Goal: Task Accomplishment & Management: Use online tool/utility

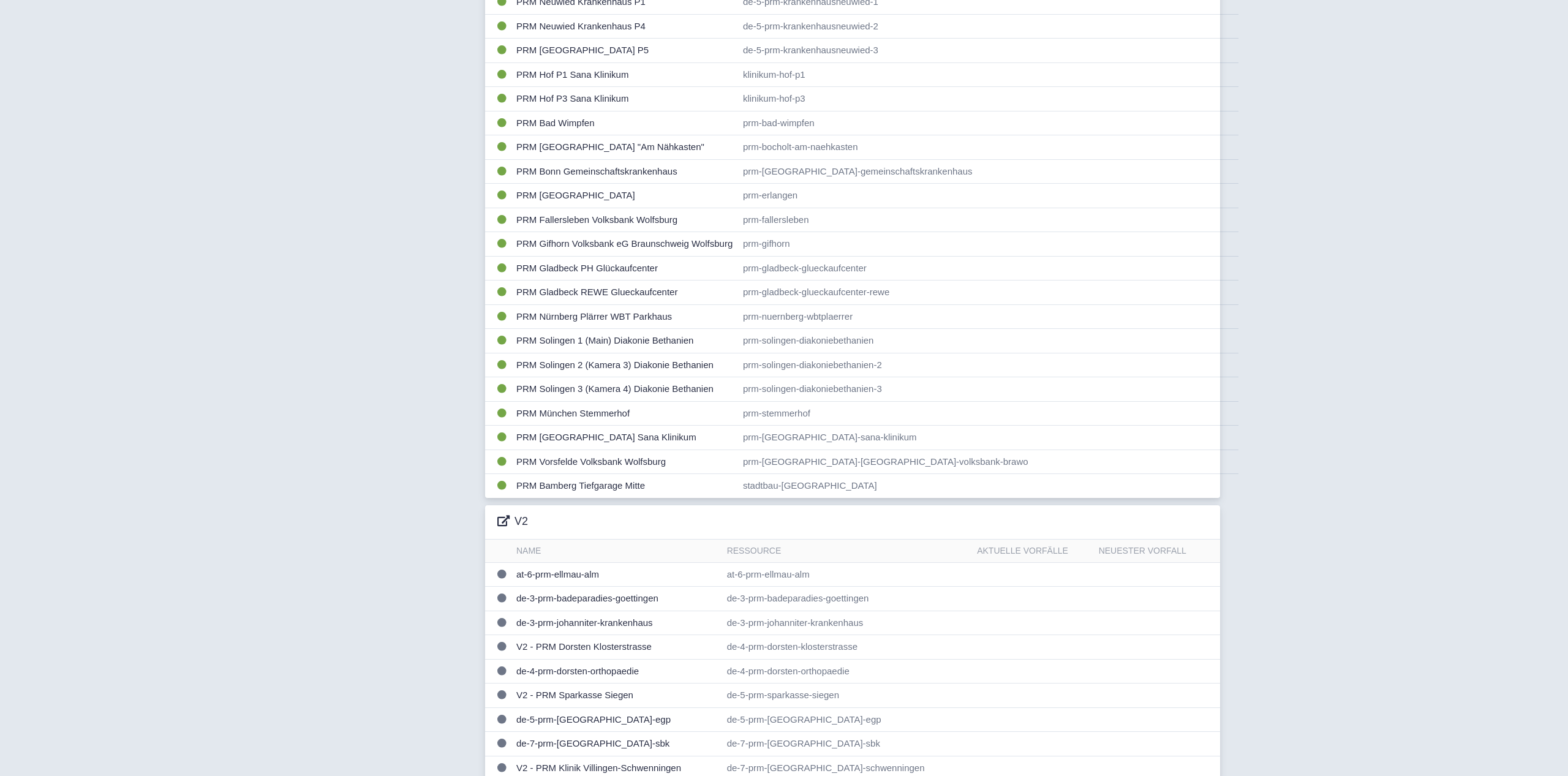
scroll to position [337, 0]
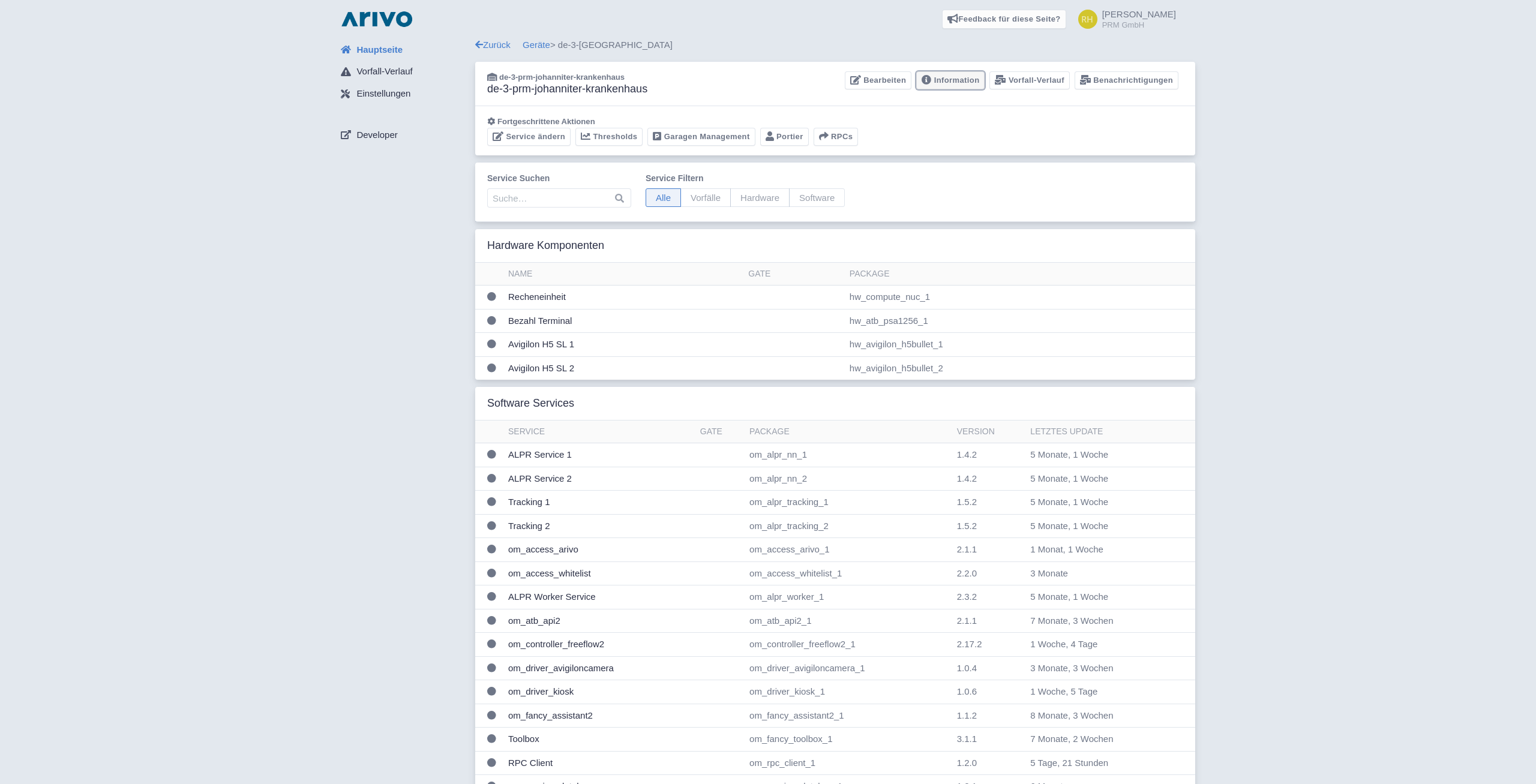
click at [958, 81] on link "Information" at bounding box center [951, 81] width 68 height 19
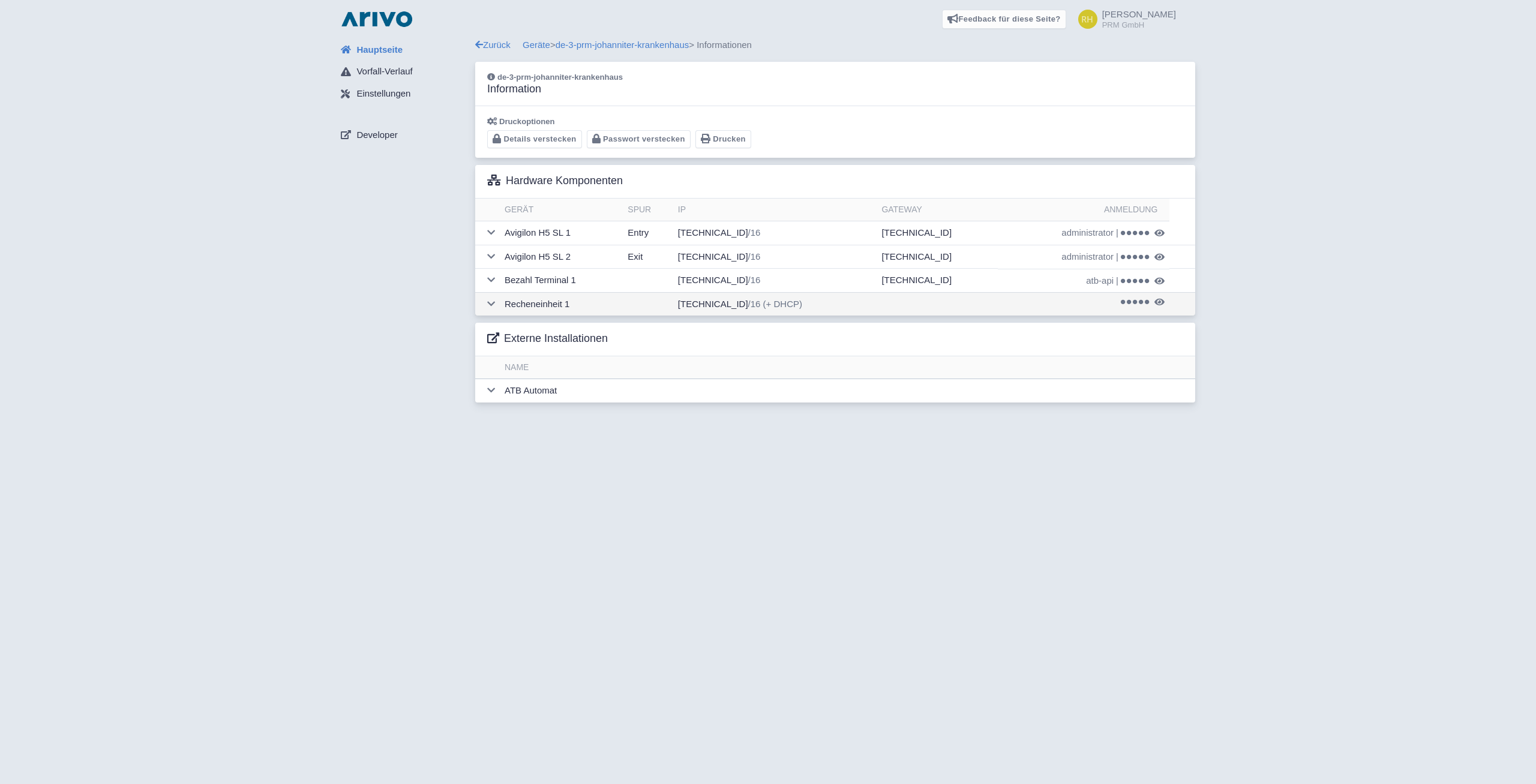
click at [1129, 304] on span at bounding box center [1135, 301] width 29 height 6
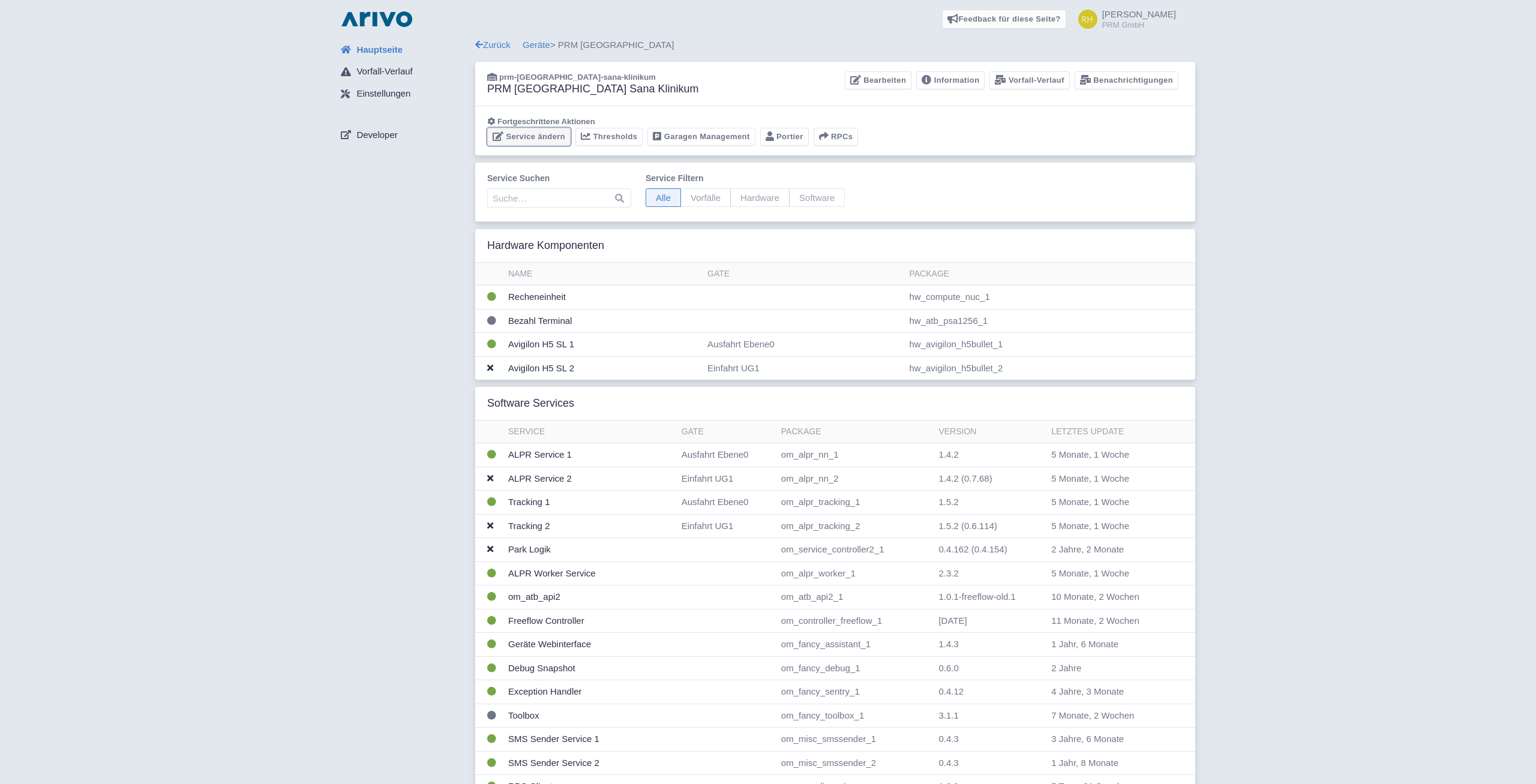
click at [529, 138] on link "Service ändern" at bounding box center [529, 137] width 83 height 19
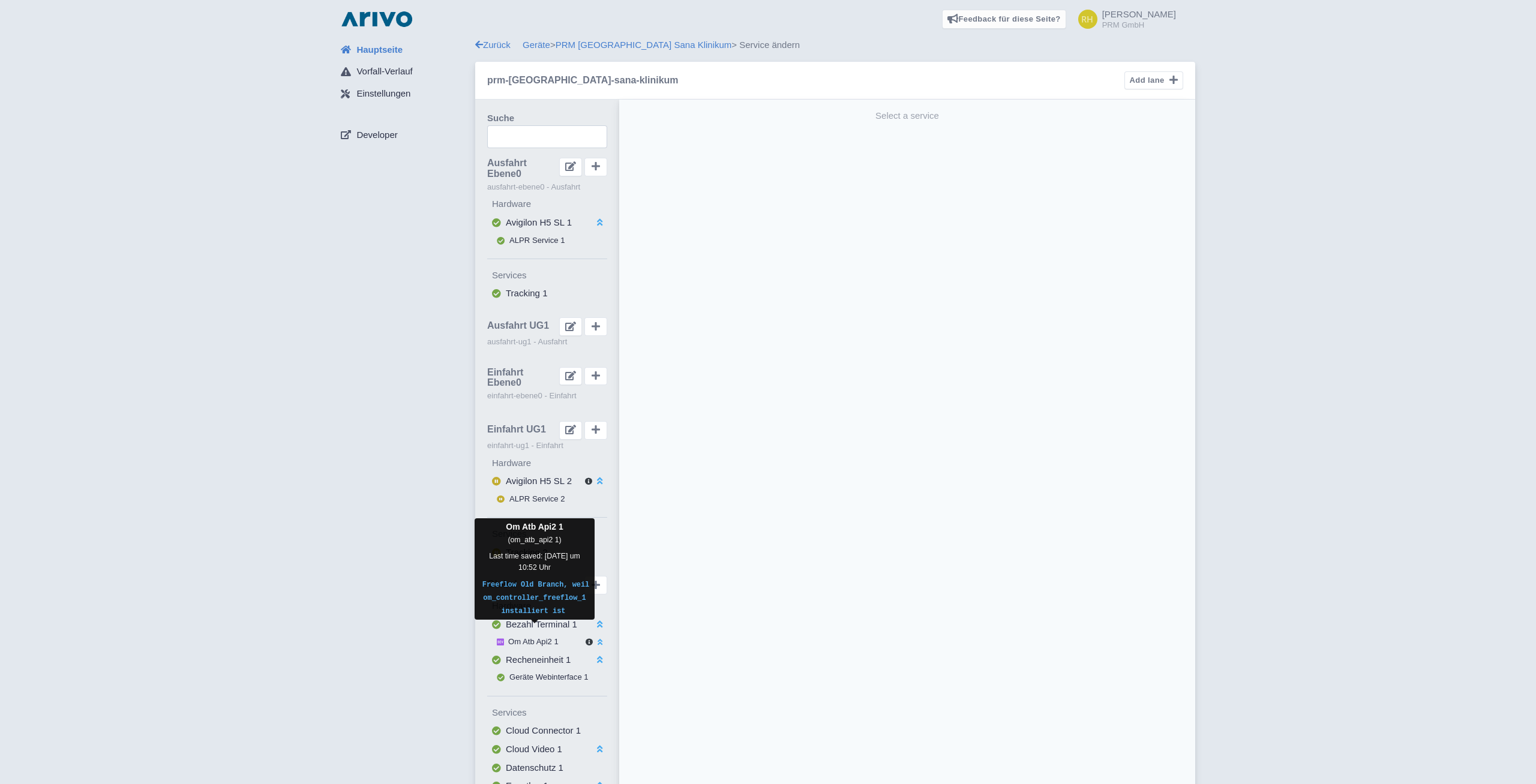
click at [534, 637] on span "Om Atb Api2 1" at bounding box center [533, 642] width 51 height 9
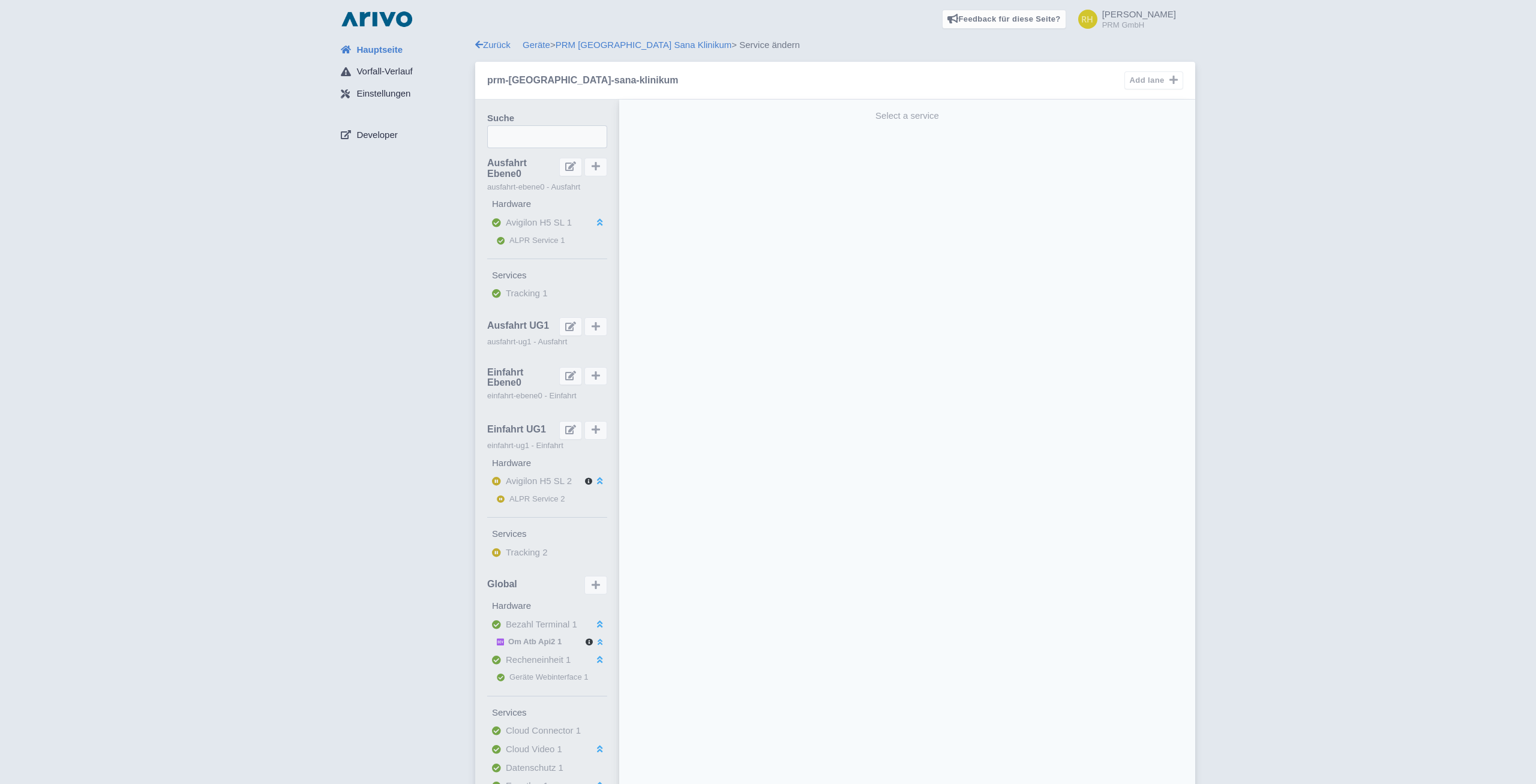
select select
select select "9cc45352-5b44-4ff7-b43f-509d2c4fbedc"
select select
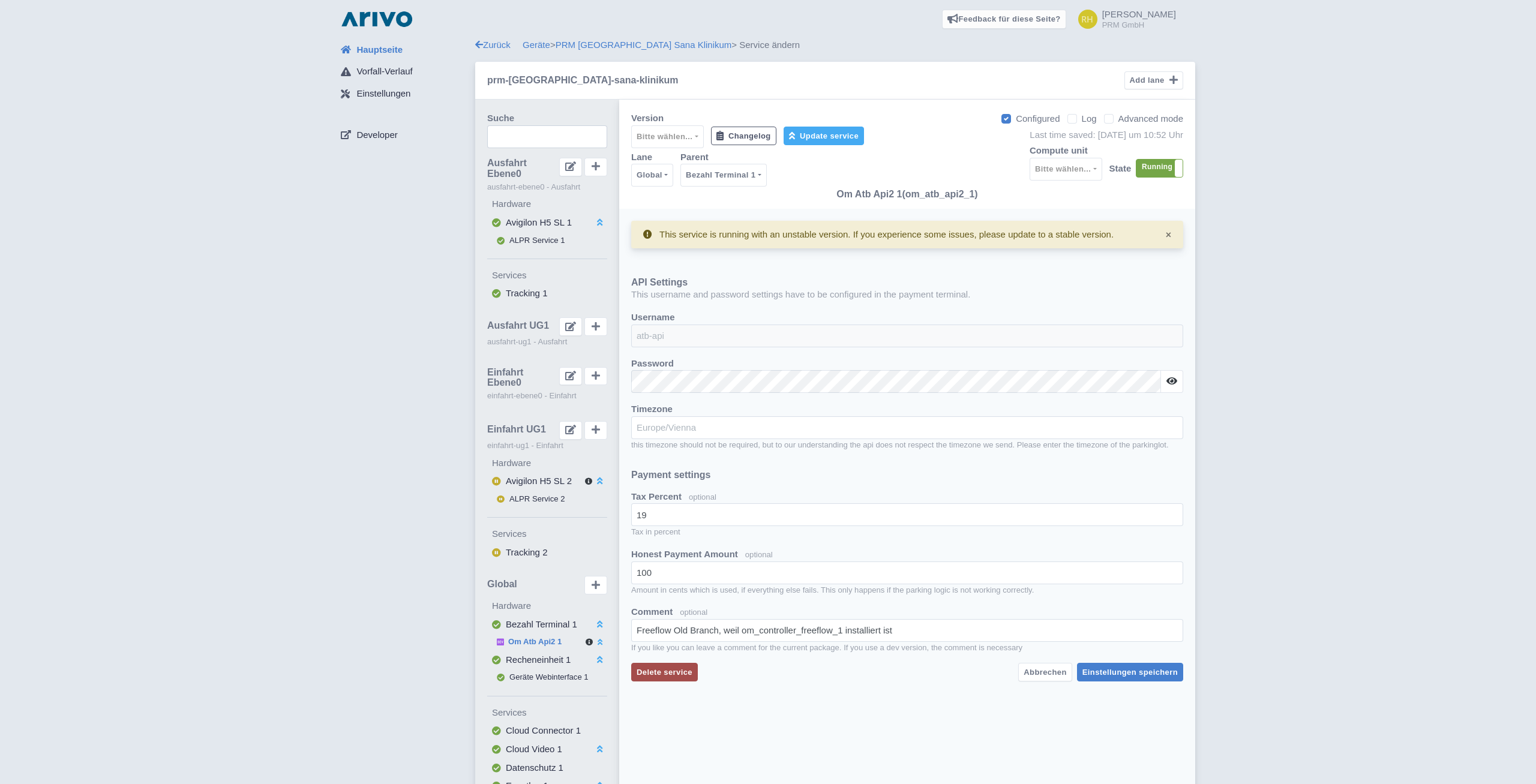
click at [1082, 120] on label "Log" at bounding box center [1089, 119] width 15 height 14
click at [1082, 120] on input "Log" at bounding box center [1086, 116] width 8 height 8
checkbox input "true"
select select "2: '100'"
select select "2: '5'"
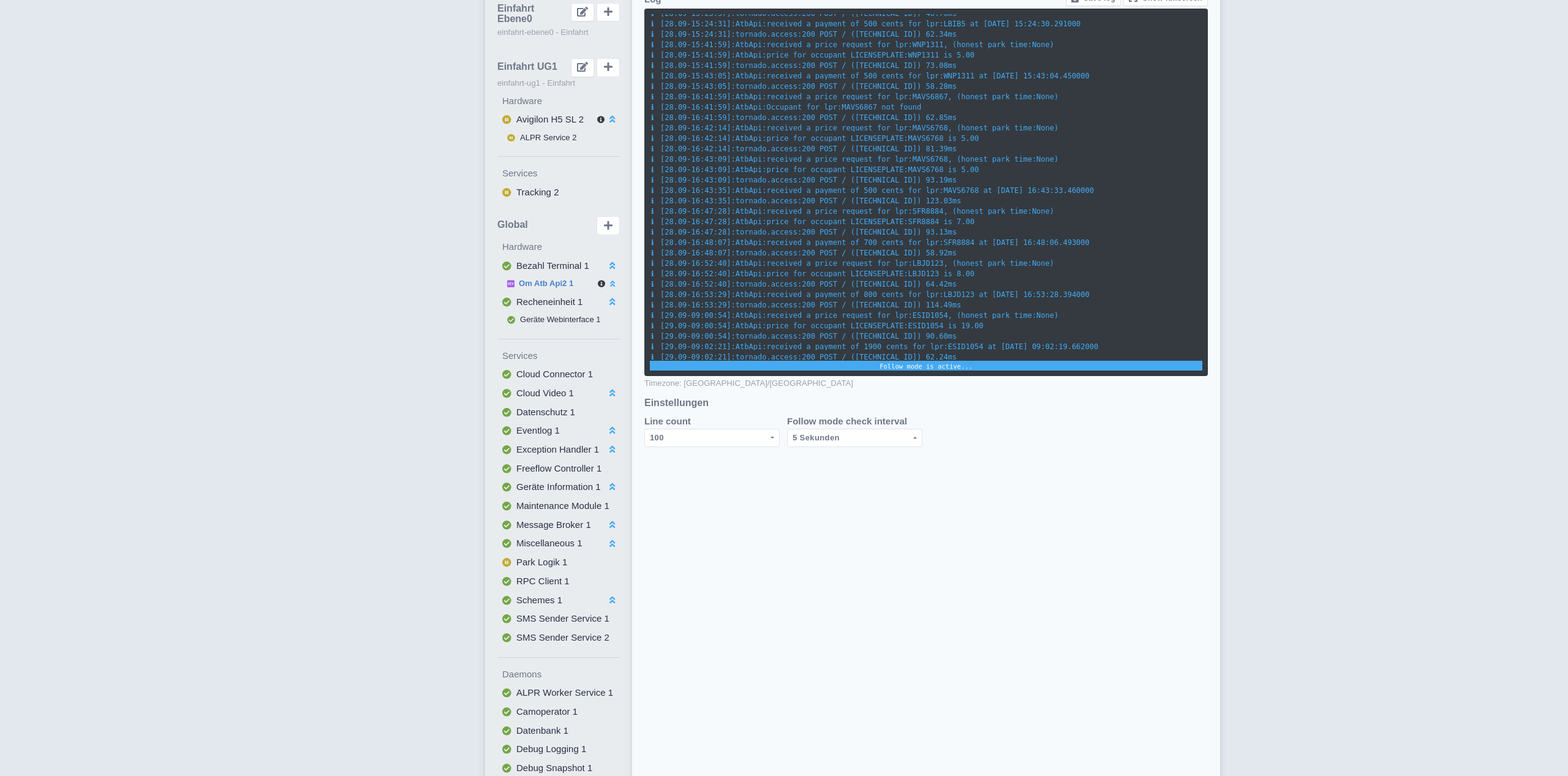
scroll to position [376, 0]
